Goal: Task Accomplishment & Management: Use online tool/utility

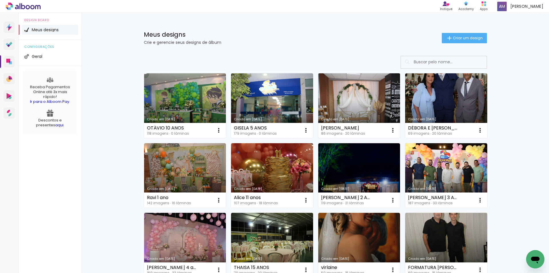
click at [359, 109] on link "Criado em [DATE]" at bounding box center [359, 105] width 82 height 65
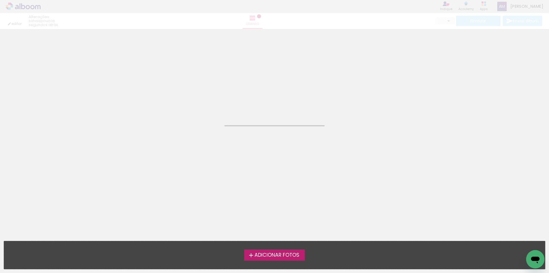
click at [359, 109] on neon-animated-pages "Confirmar Cancelar" at bounding box center [274, 151] width 549 height 244
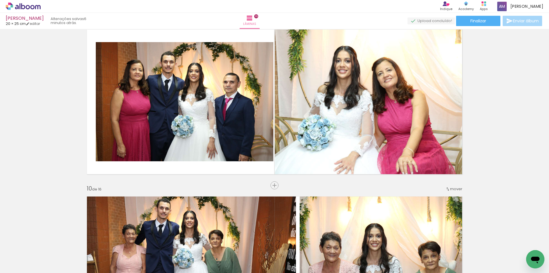
scroll to position [1333, 0]
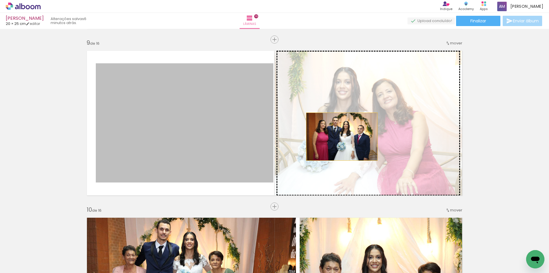
drag, startPoint x: 226, startPoint y: 148, endPoint x: 340, endPoint y: 136, distance: 114.7
click at [0, 0] on slot at bounding box center [0, 0] width 0 height 0
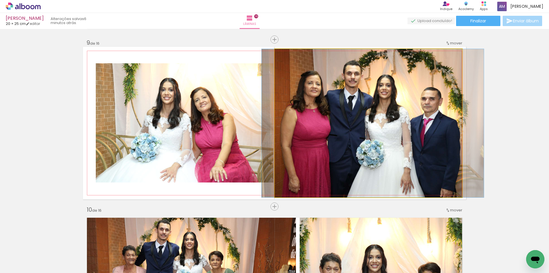
drag, startPoint x: 378, startPoint y: 153, endPoint x: 382, endPoint y: 152, distance: 3.6
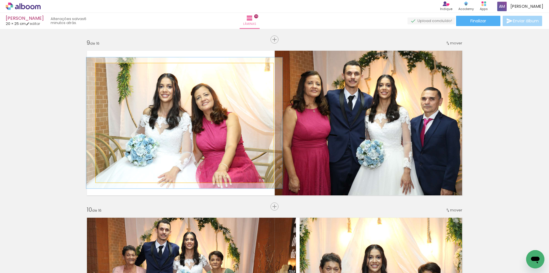
type paper-slider "110"
click at [112, 68] on div at bounding box center [111, 69] width 9 height 9
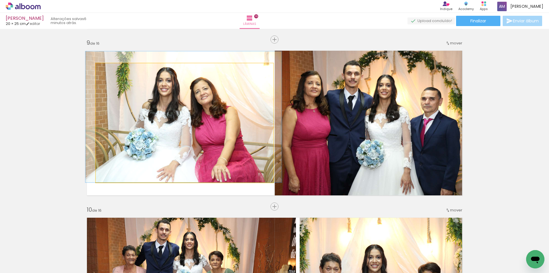
drag, startPoint x: 154, startPoint y: 145, endPoint x: 153, endPoint y: 137, distance: 8.3
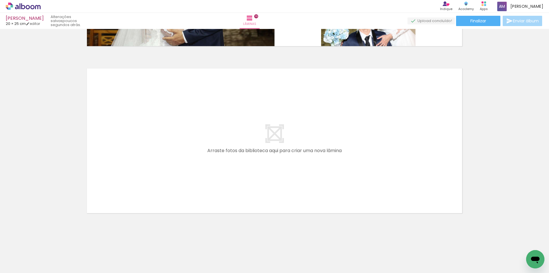
scroll to position [2518, 0]
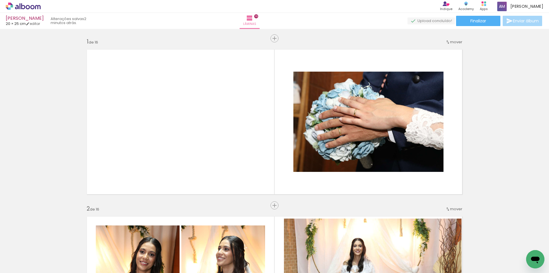
scroll to position [0, 836]
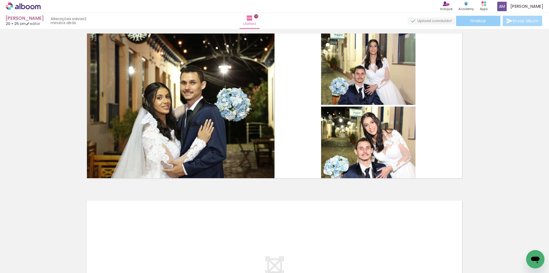
click at [485, 21] on span "Finalizar" at bounding box center [479, 21] width 16 height 4
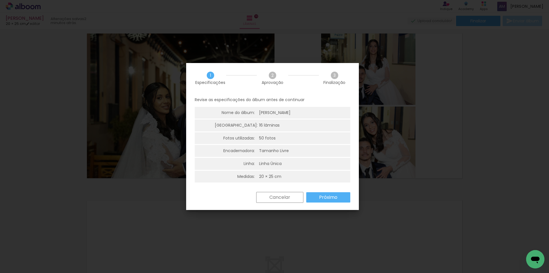
click at [0, 0] on slot "Próximo" at bounding box center [0, 0] width 0 height 0
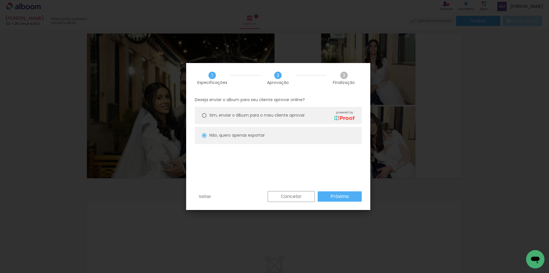
click at [0, 0] on slot "Próximo" at bounding box center [0, 0] width 0 height 0
type input "Alta, 300 DPI"
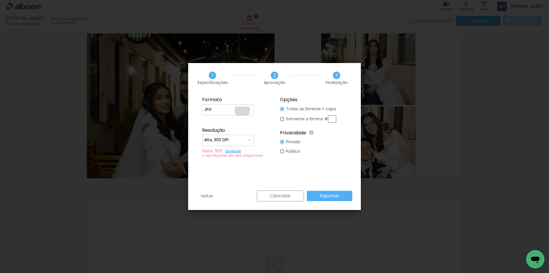
click at [242, 110] on input "JPG" at bounding box center [225, 110] width 43 height 6
click at [234, 111] on paper-item "JPG" at bounding box center [228, 108] width 52 height 11
click at [0, 0] on slot "Exportar" at bounding box center [0, 0] width 0 height 0
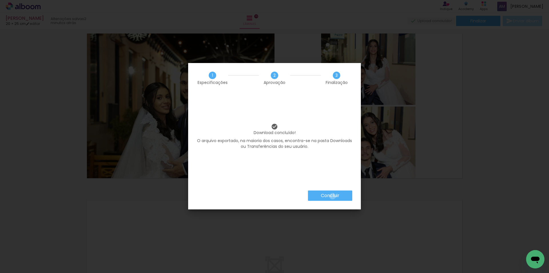
click at [0, 0] on slot "Concluir" at bounding box center [0, 0] width 0 height 0
